Goal: Task Accomplishment & Management: Manage account settings

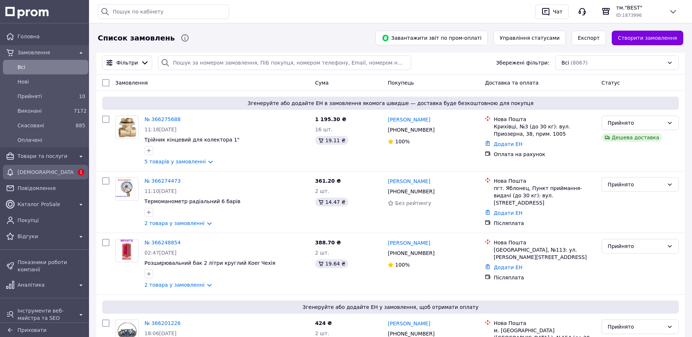
click at [43, 172] on span "[DEMOGRAPHIC_DATA]" at bounding box center [46, 172] width 56 height 7
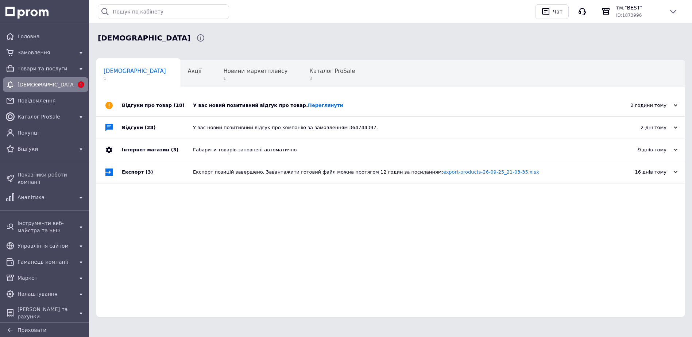
click at [264, 105] on div "У вас новий позитивний відгук про товар. [GEOGRAPHIC_DATA]" at bounding box center [399, 105] width 412 height 7
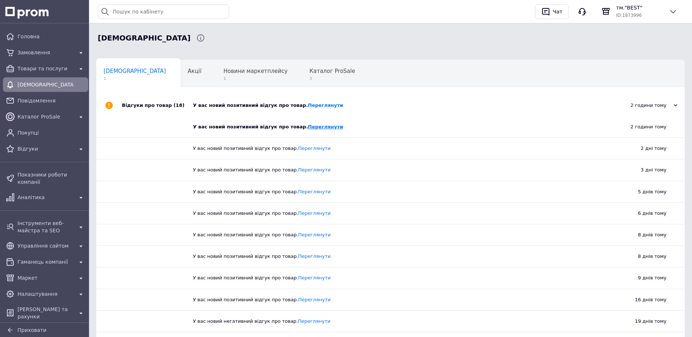
click at [308, 129] on link "Переглянути" at bounding box center [325, 126] width 35 height 5
click at [310, 73] on span "Каталог ProSale" at bounding box center [333, 71] width 46 height 7
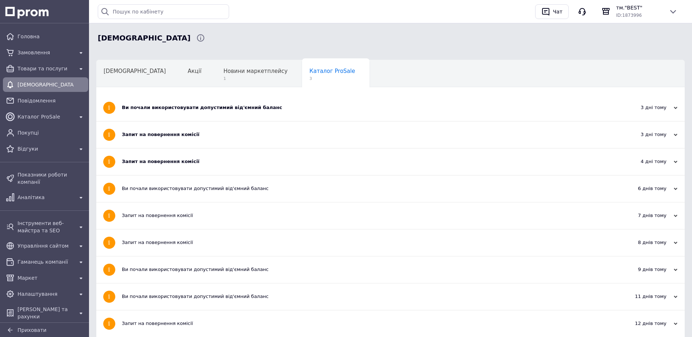
click at [238, 161] on div "Запит на повернення комісії" at bounding box center [363, 161] width 483 height 7
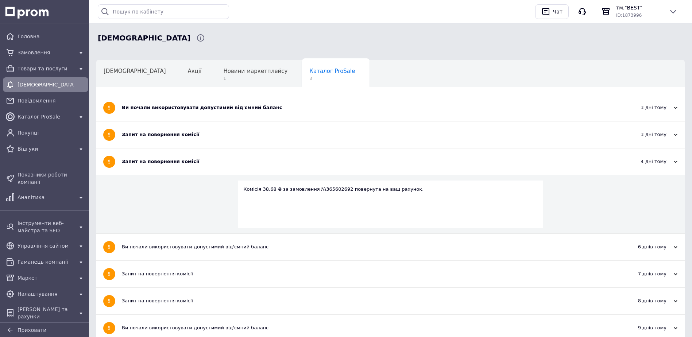
click at [245, 133] on div "Запит на повернення комісії" at bounding box center [363, 134] width 483 height 7
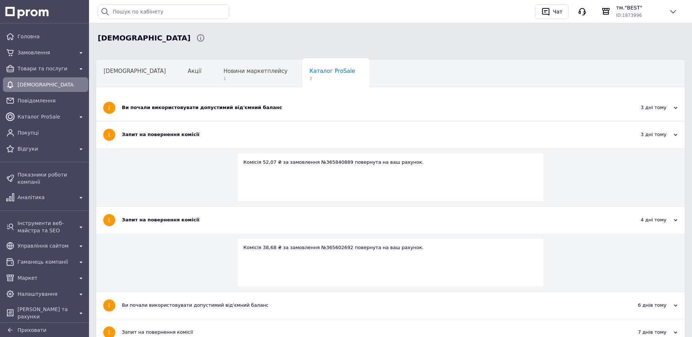
click at [243, 108] on div "Ви почали використовувати допустимий від'ємний баланс" at bounding box center [363, 107] width 483 height 7
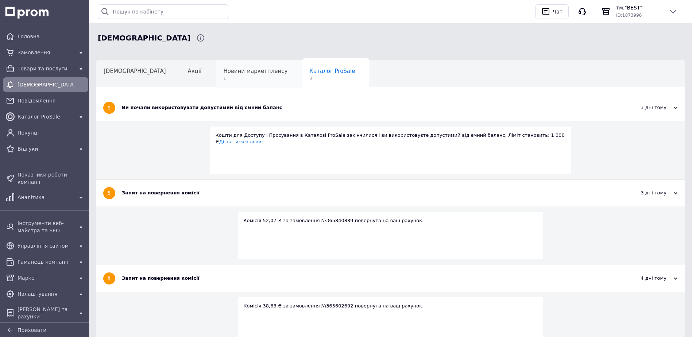
click at [223, 73] on span "Новини маркетплейсу" at bounding box center [255, 71] width 64 height 7
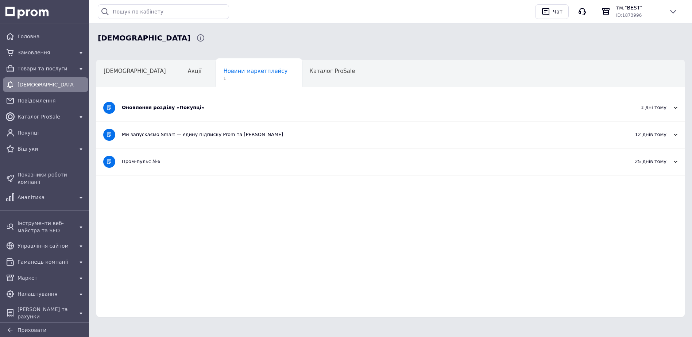
click at [184, 107] on div "Оновлення розділу «Покупці»" at bounding box center [363, 107] width 483 height 7
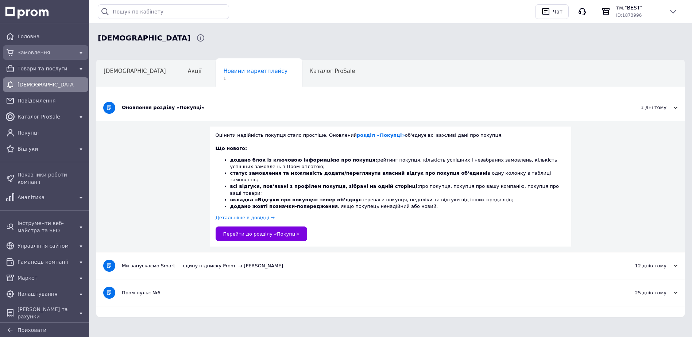
click at [38, 50] on span "Замовлення" at bounding box center [46, 52] width 56 height 7
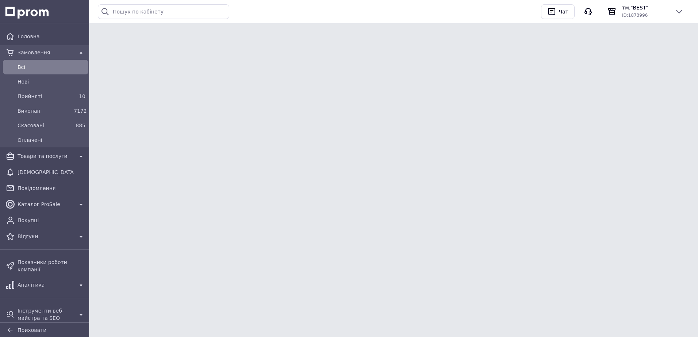
click at [38, 68] on span "Всi" at bounding box center [52, 67] width 68 height 7
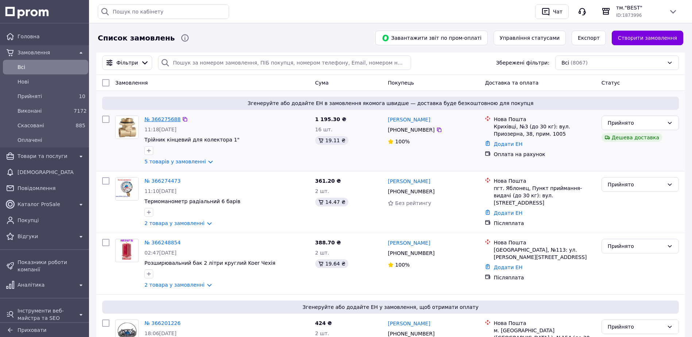
click at [165, 121] on link "№ 366275688" at bounding box center [163, 119] width 36 height 6
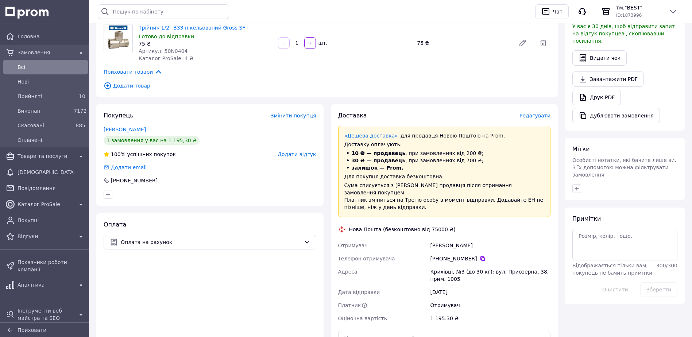
scroll to position [256, 0]
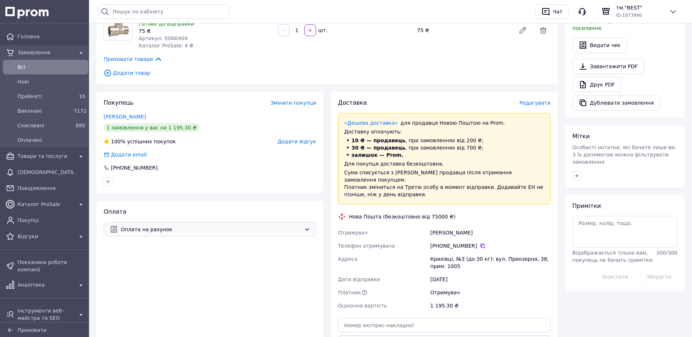
click at [148, 229] on span "Оплата на рахунок" at bounding box center [211, 230] width 181 height 8
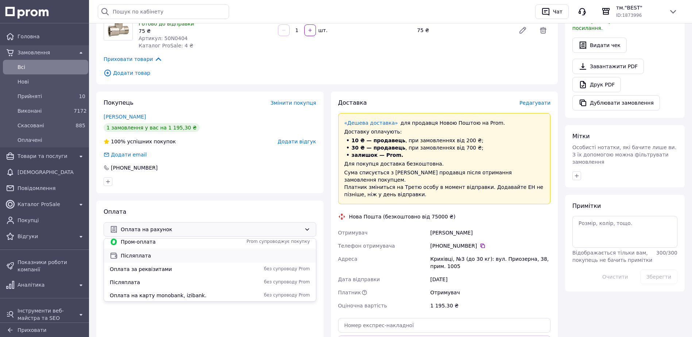
scroll to position [31, 0]
click at [149, 290] on div "Оплата на карту ПриватБанку без супроводу Prom" at bounding box center [210, 294] width 212 height 13
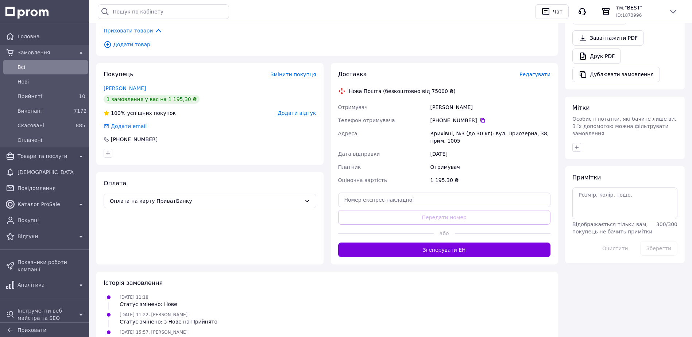
scroll to position [329, 0]
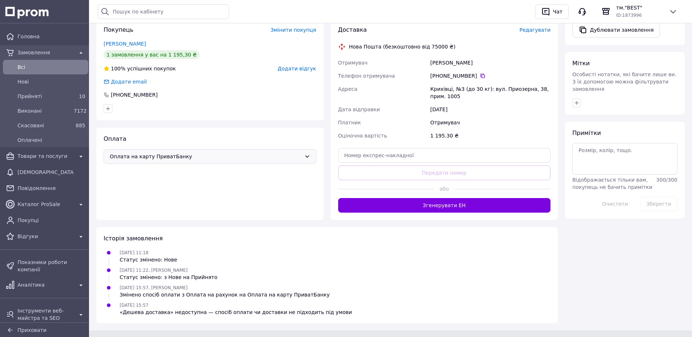
click at [181, 156] on span "Оплата на карту ПриватБанку" at bounding box center [206, 157] width 192 height 8
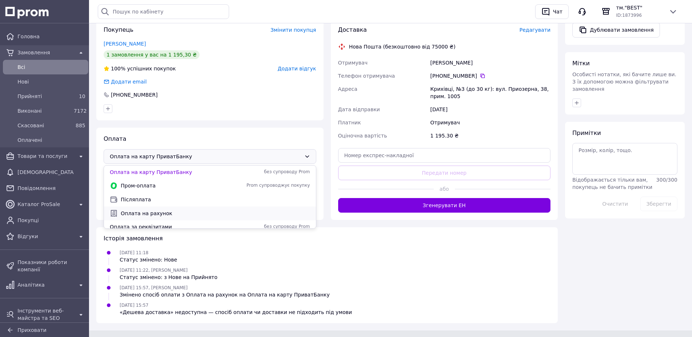
click at [166, 213] on span "Оплата на рахунок" at bounding box center [215, 213] width 189 height 7
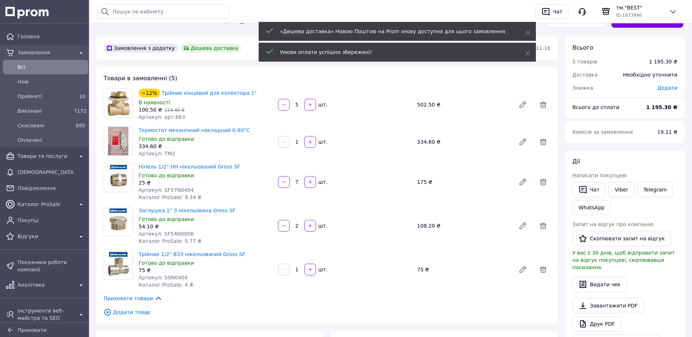
scroll to position [0, 0]
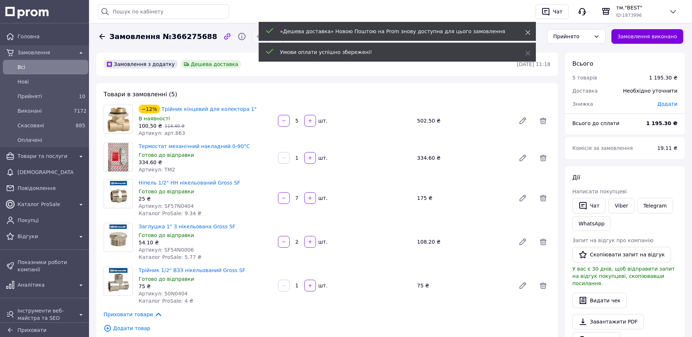
click at [529, 29] on span at bounding box center [528, 32] width 5 height 7
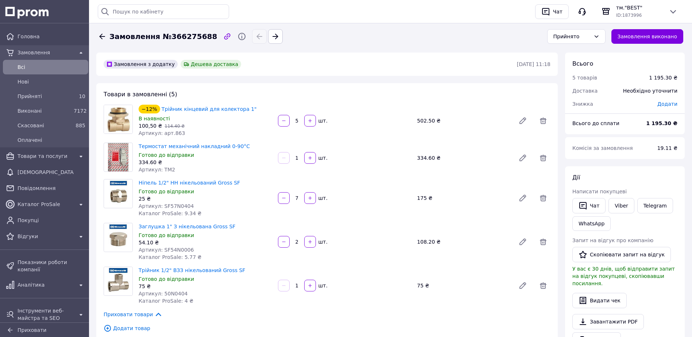
click at [37, 66] on span "Всi" at bounding box center [52, 67] width 68 height 7
